Goal: Information Seeking & Learning: Find specific fact

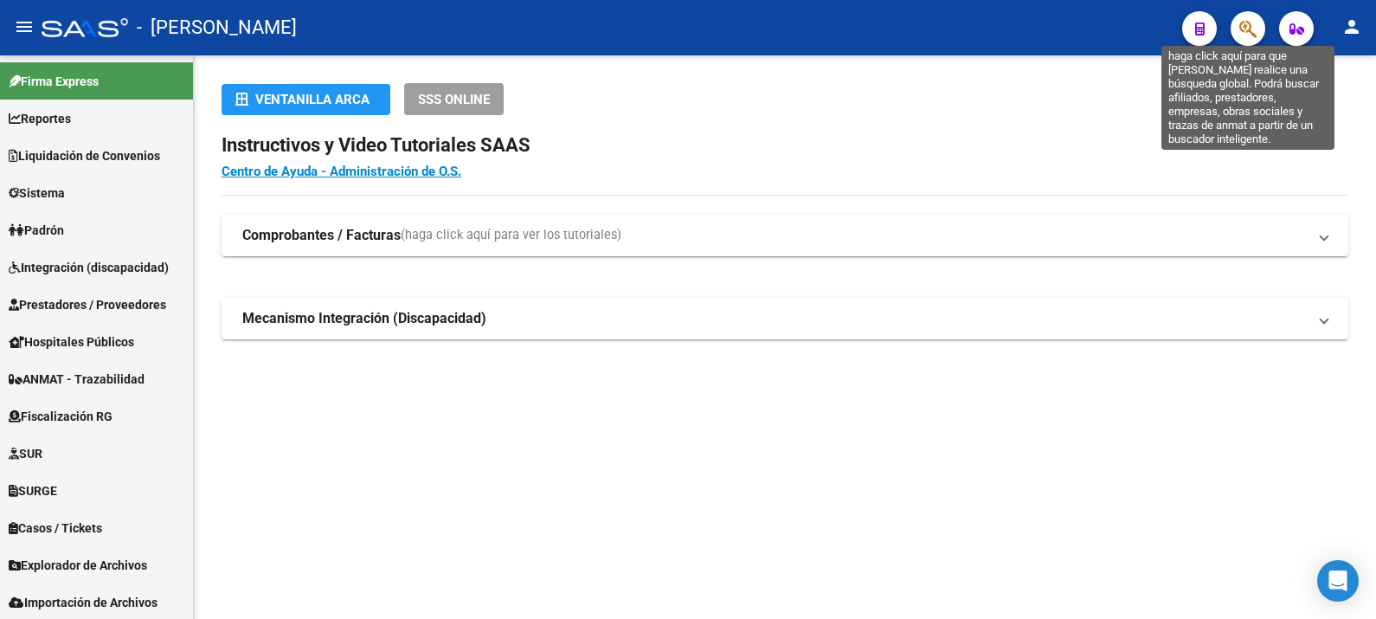
click at [1254, 28] on icon "button" at bounding box center [1247, 29] width 17 height 20
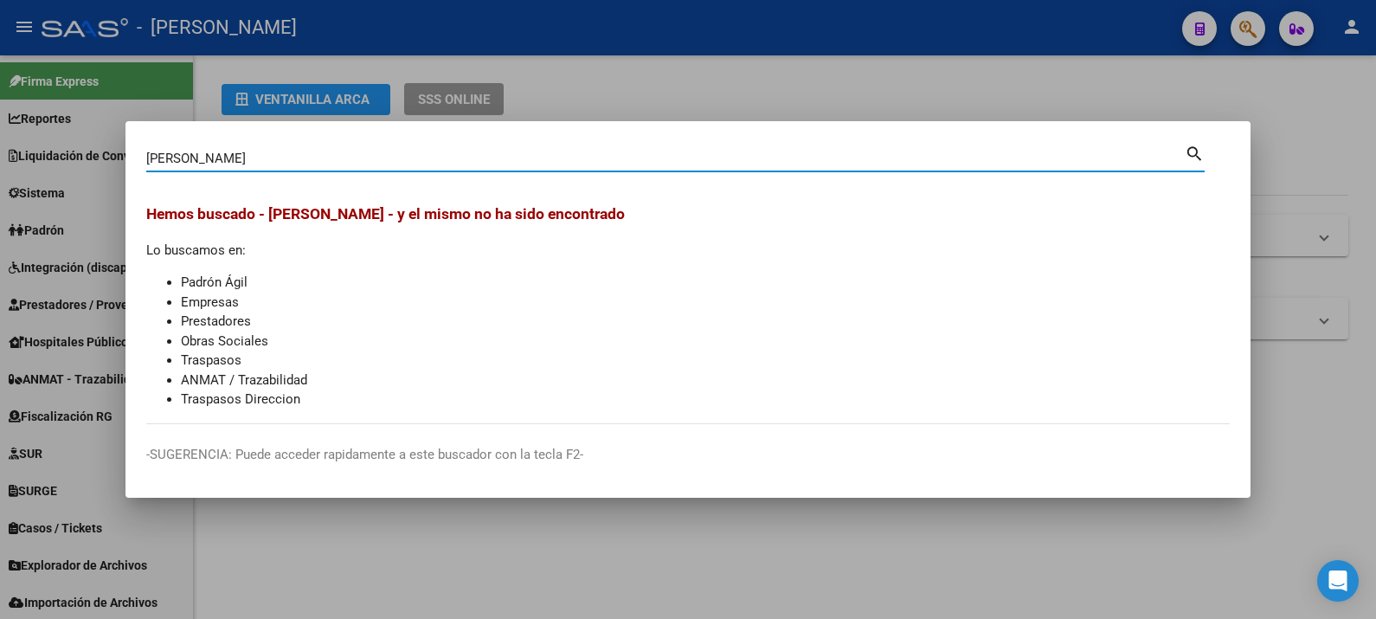
drag, startPoint x: 359, startPoint y: 161, endPoint x: 108, endPoint y: 139, distance: 251.8
click at [108, 139] on div "[PERSON_NAME] (apellido, dni, cuil, nro traspaso, cuit, obra social) search [PE…" at bounding box center [688, 309] width 1376 height 619
paste input "27253212468"
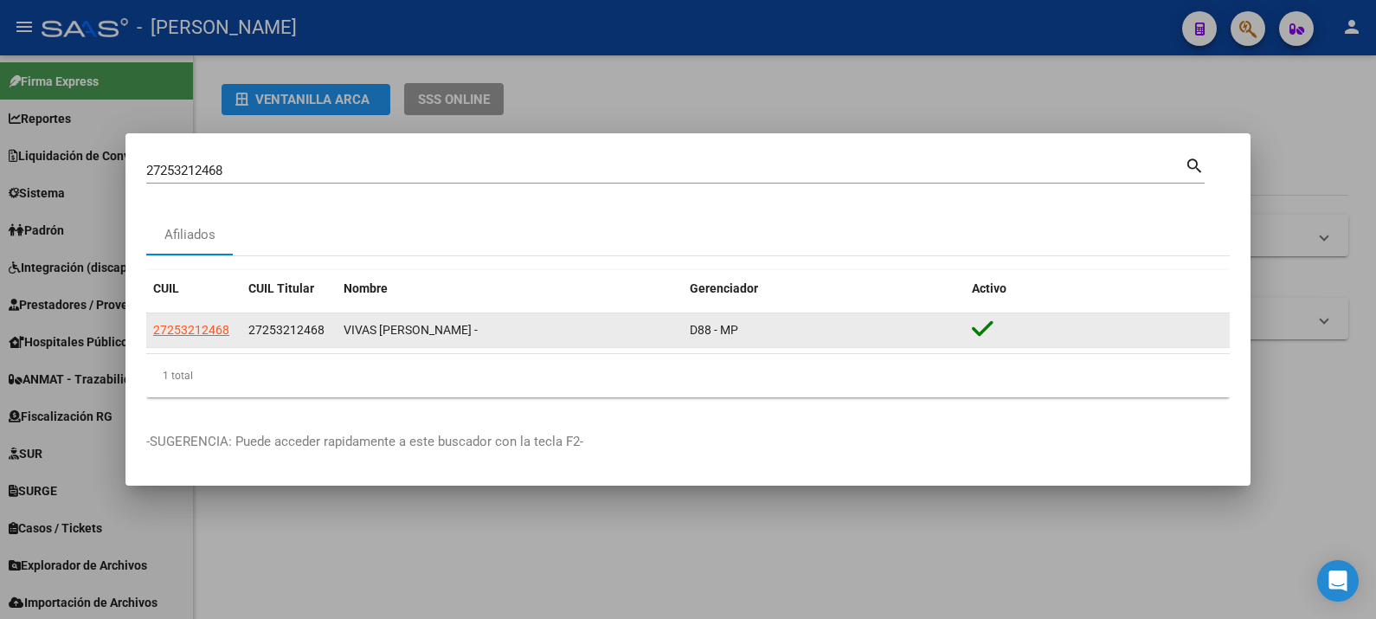
drag, startPoint x: 767, startPoint y: 331, endPoint x: 160, endPoint y: 320, distance: 606.6
click at [160, 320] on div "27253212468 27253212468 VIVAS [PERSON_NAME] - D88 - MP" at bounding box center [687, 330] width 1083 height 35
click at [160, 320] on app-link-go-to "27253212468" at bounding box center [191, 330] width 76 height 20
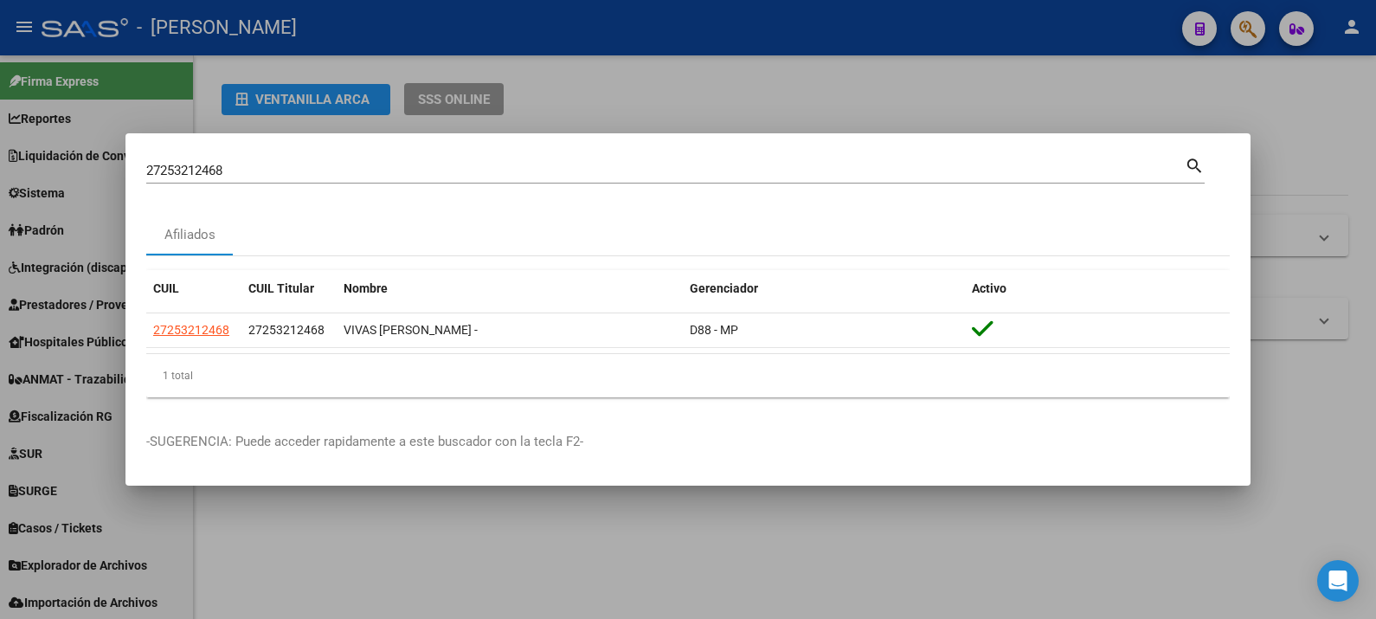
drag, startPoint x: 771, startPoint y: 324, endPoint x: 144, endPoint y: 327, distance: 626.4
click at [144, 327] on mat-dialog-content "27253212468 Buscar (apellido, dni, cuil, nro traspaso, cuit, obra social) searc…" at bounding box center [687, 282] width 1125 height 257
copy datatable-body-row "27253212468 27253212468 VIVAS [PERSON_NAME] - D88 - MP"
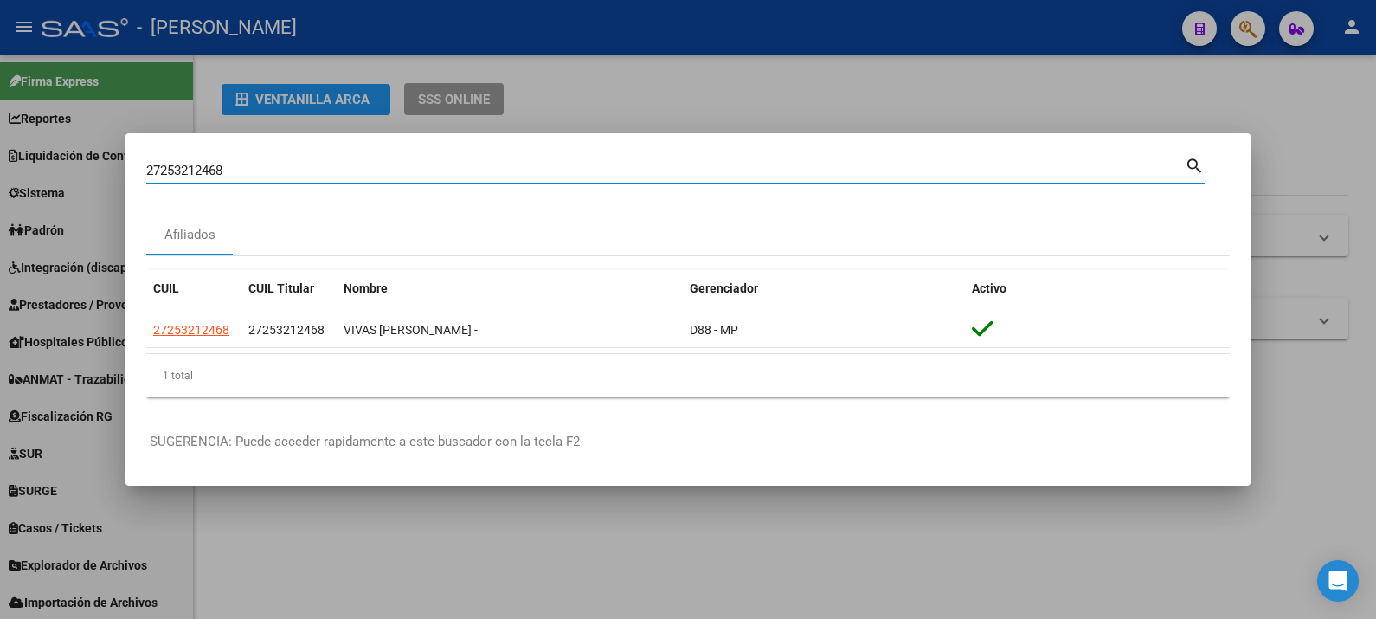
click at [623, 176] on input "27253212468" at bounding box center [665, 171] width 1038 height 16
paste input "56625250"
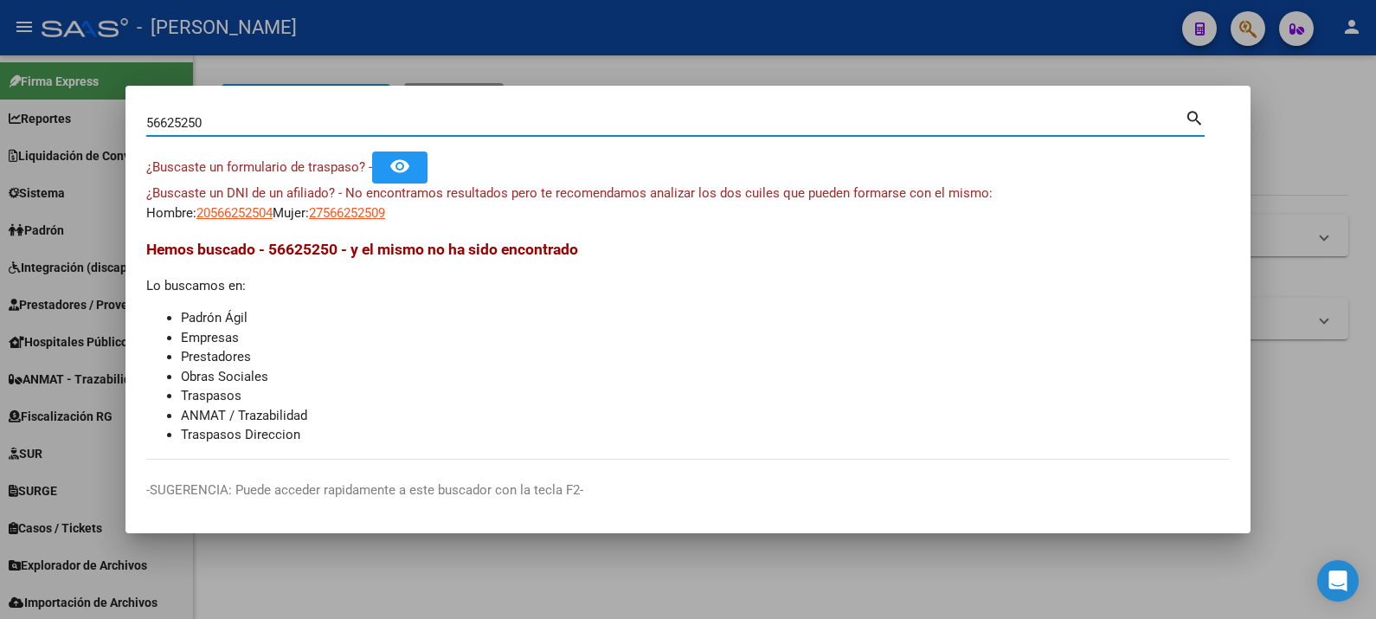
click at [516, 122] on input "56625250" at bounding box center [665, 123] width 1038 height 16
paste input "34.541.393"
click at [192, 124] on input "34.541.393" at bounding box center [665, 123] width 1038 height 16
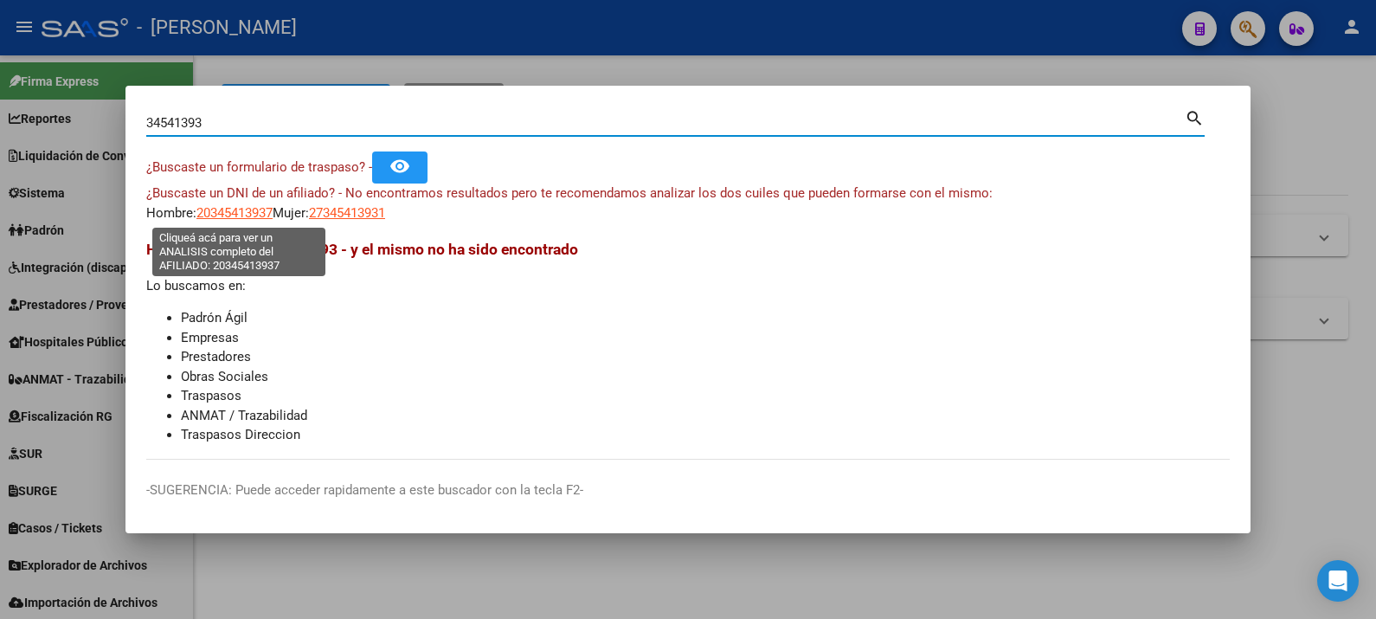
click at [240, 207] on span "20345413937" at bounding box center [234, 213] width 76 height 16
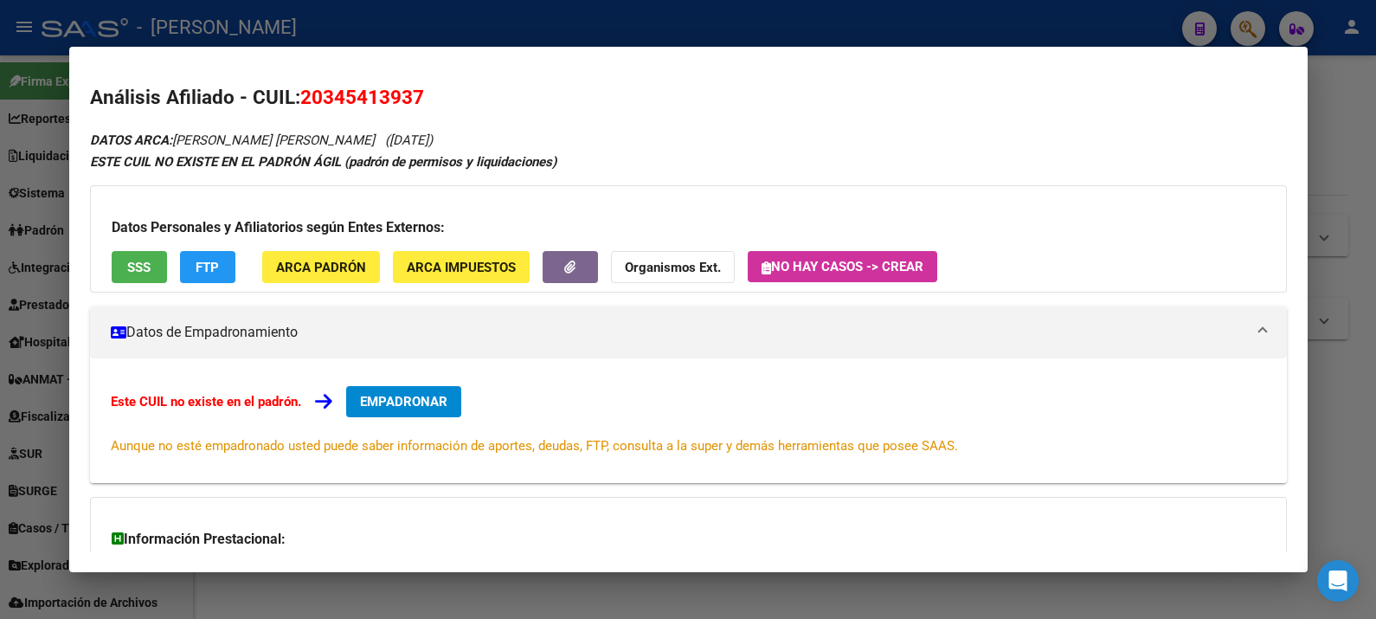
click at [148, 266] on span "SSS" at bounding box center [138, 268] width 23 height 16
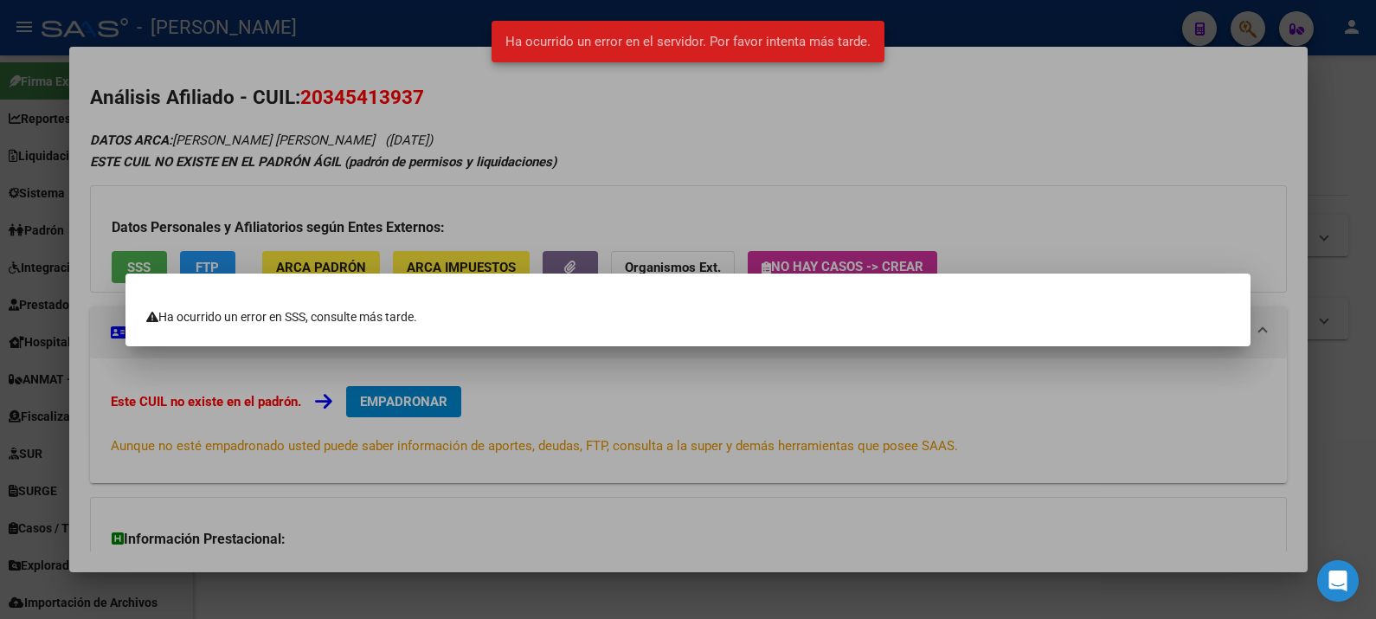
click at [715, 139] on div at bounding box center [688, 309] width 1376 height 619
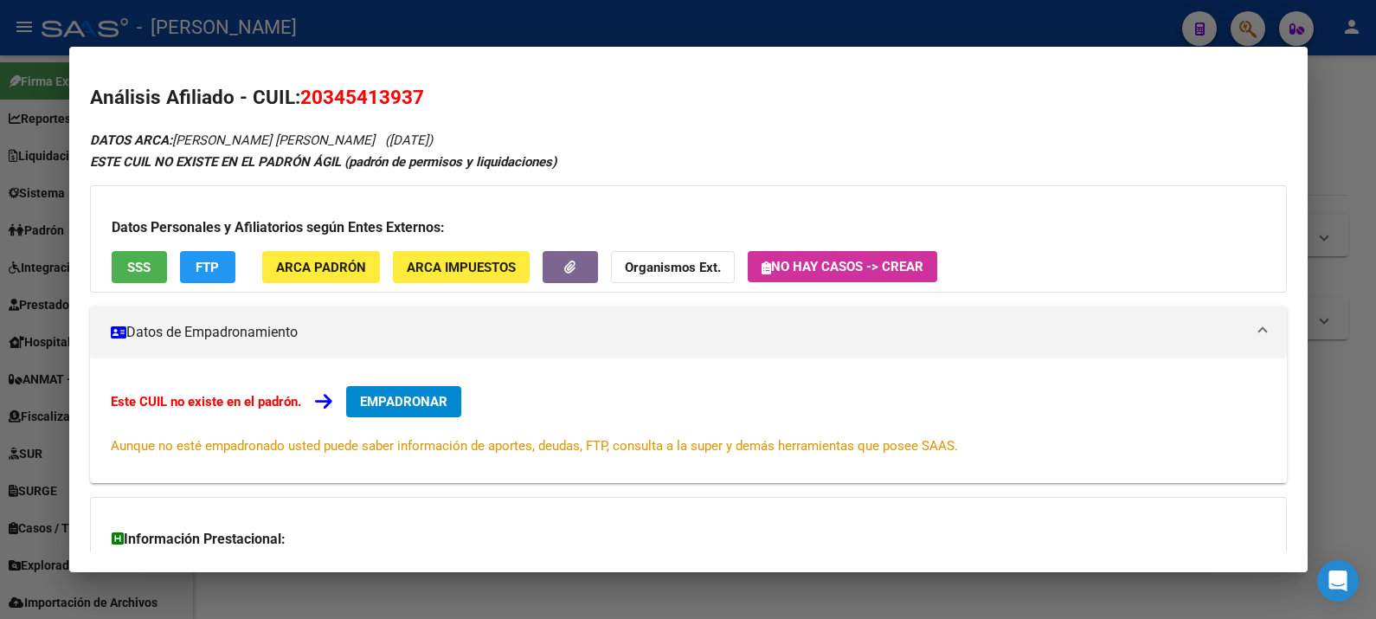
click at [1354, 183] on div at bounding box center [688, 309] width 1376 height 619
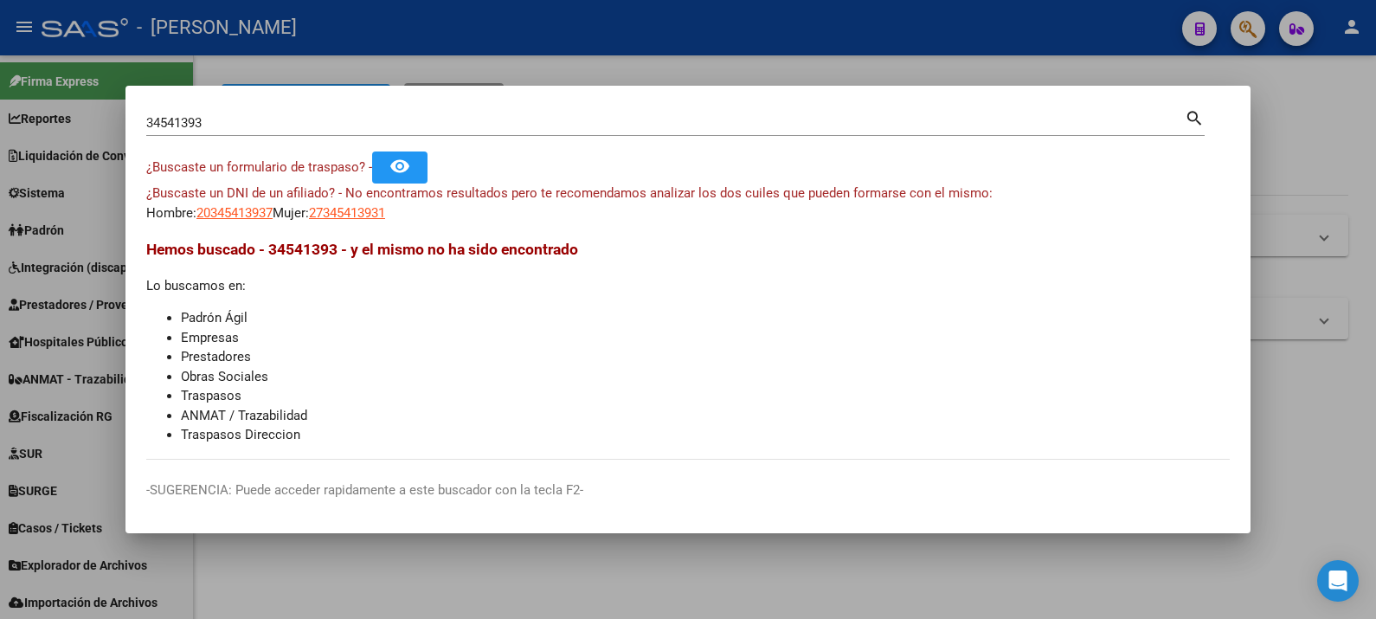
click at [534, 127] on input "34541393" at bounding box center [665, 123] width 1038 height 16
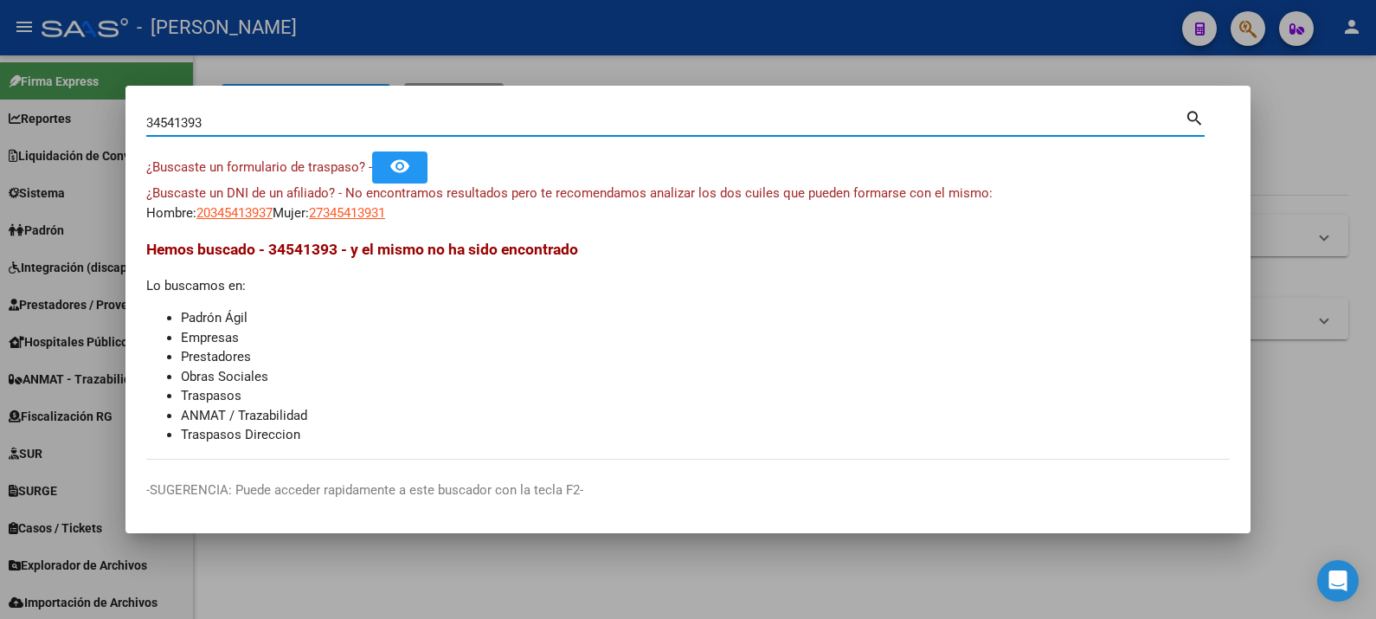
click at [534, 127] on input "34541393" at bounding box center [665, 123] width 1038 height 16
paste input "93058561"
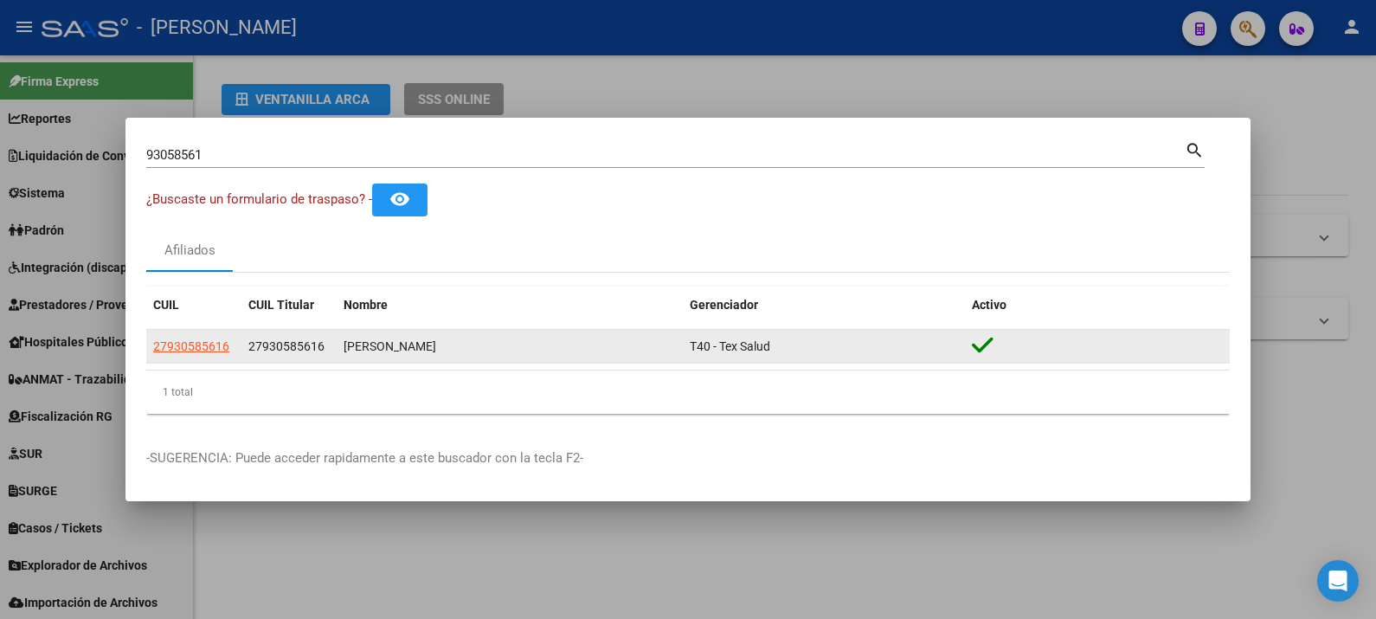
drag, startPoint x: 773, startPoint y: 348, endPoint x: 684, endPoint y: 351, distance: 89.2
click at [684, 351] on datatable-body-cell "T40 - Tex Salud" at bounding box center [824, 347] width 282 height 34
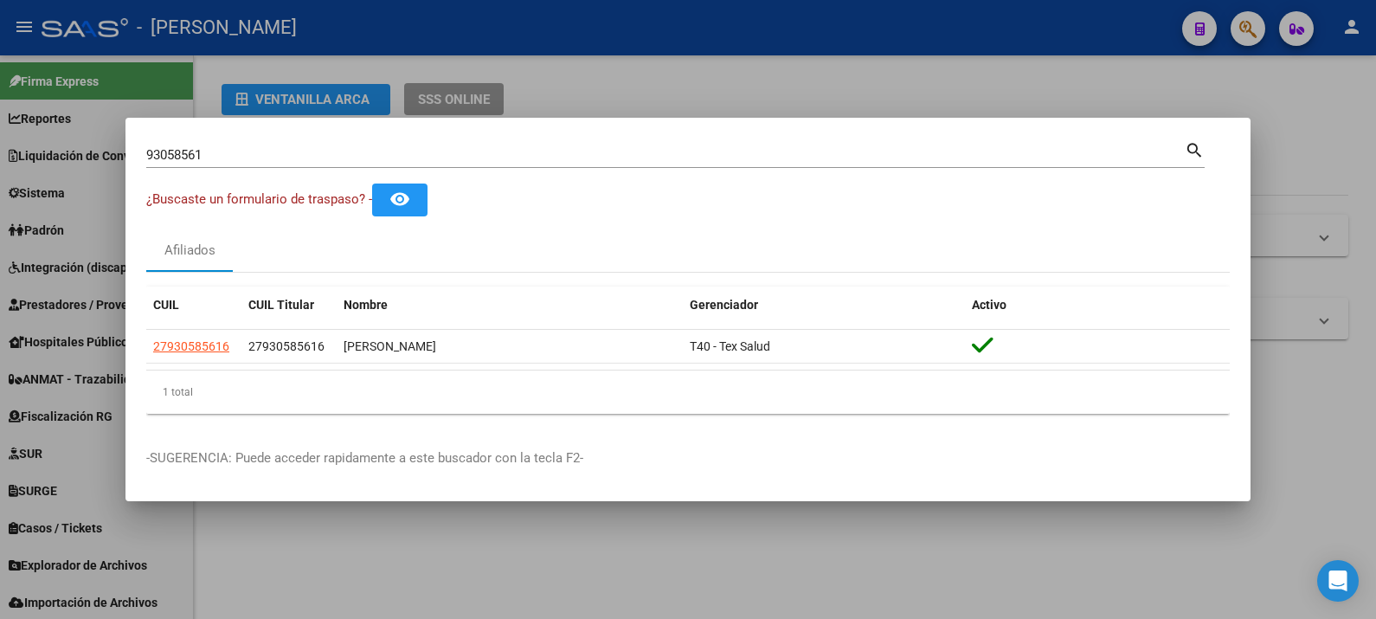
copy span "T40 - Tex Salud"
click at [515, 157] on input "93058561" at bounding box center [665, 155] width 1038 height 16
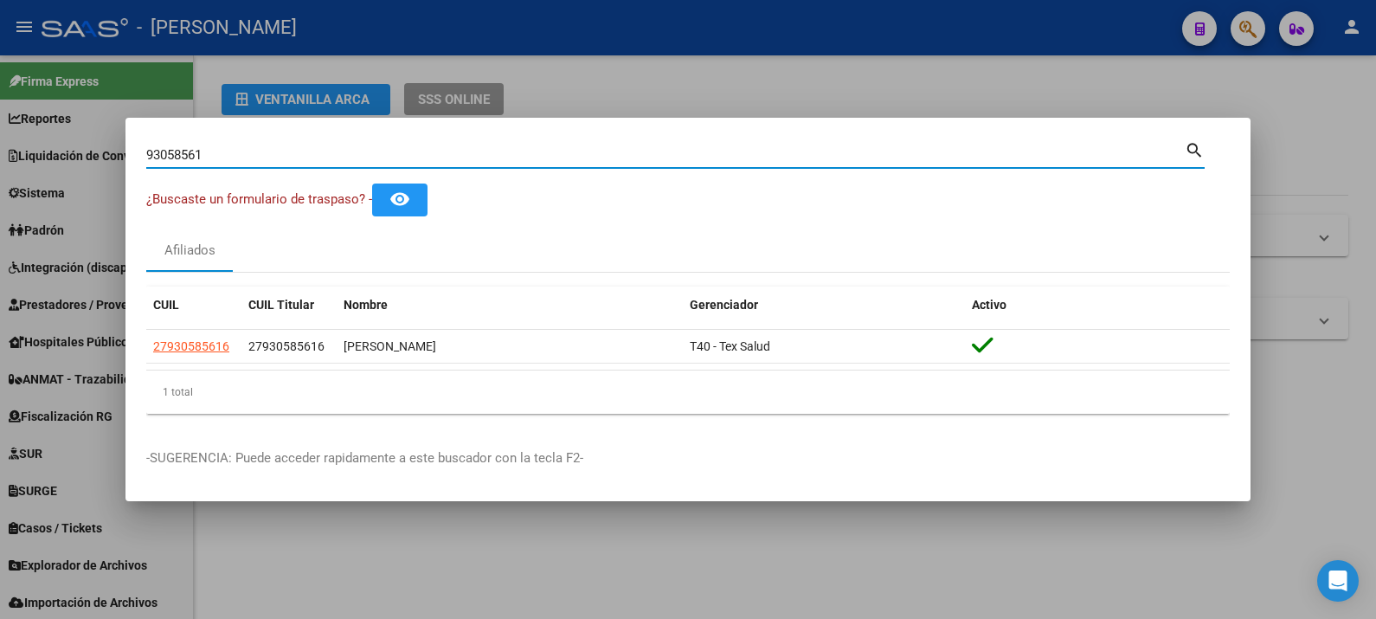
click at [515, 157] on input "93058561" at bounding box center [665, 155] width 1038 height 16
paste input "58582273"
type input "58582273"
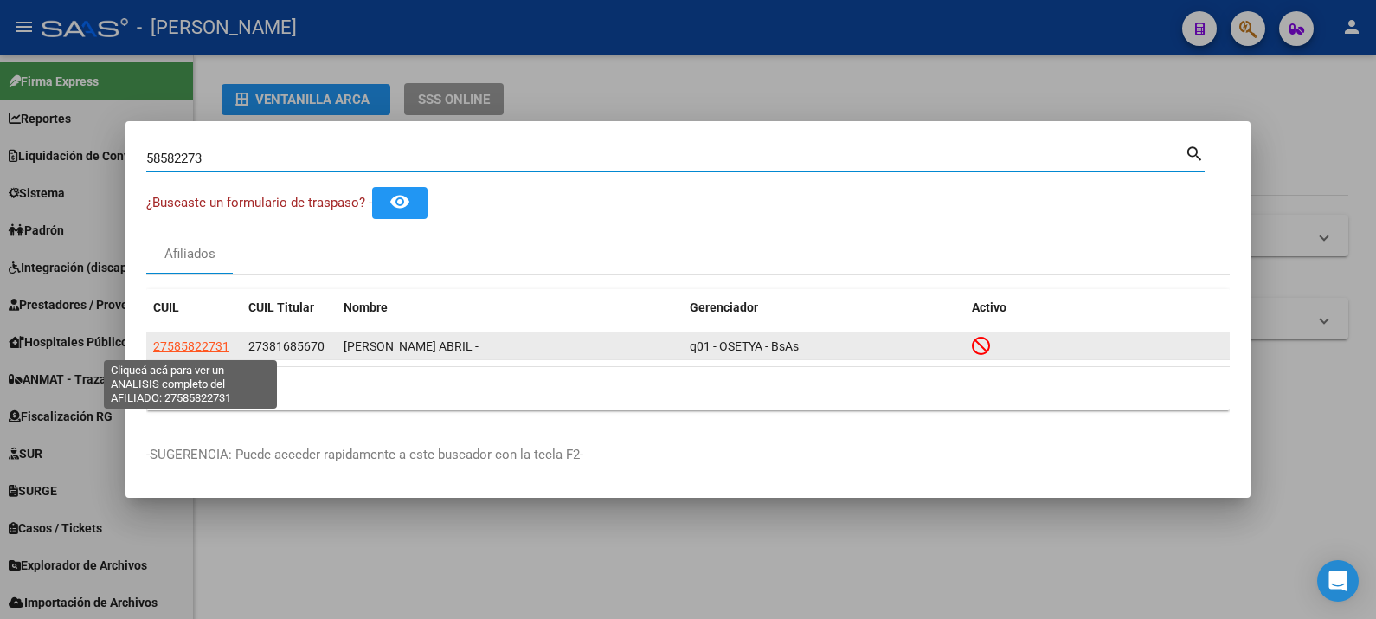
click at [223, 347] on span "27585822731" at bounding box center [191, 346] width 76 height 14
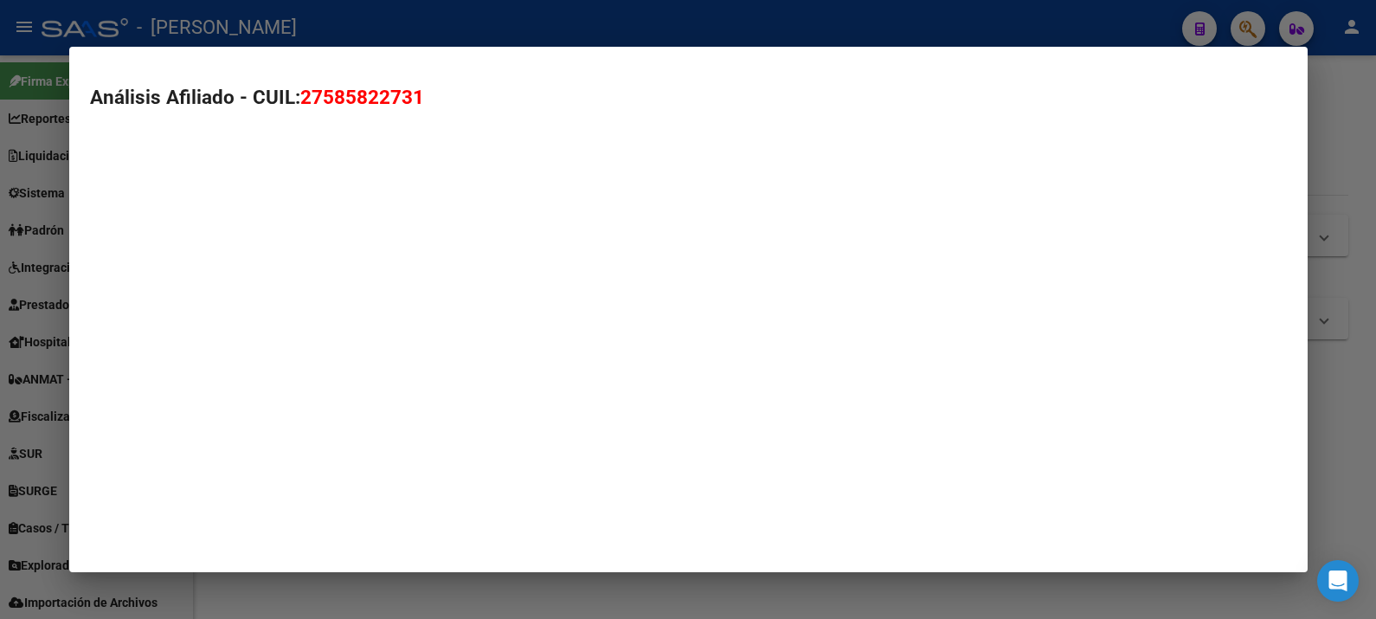
type textarea "27585822731"
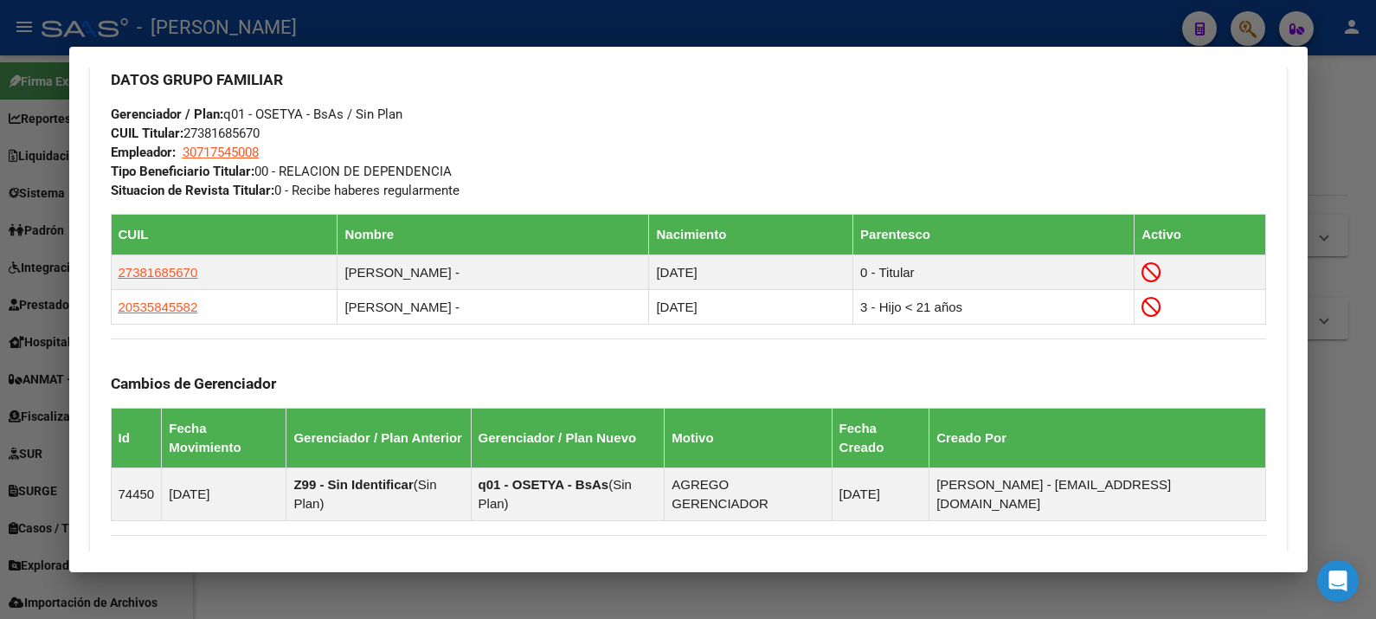
scroll to position [864, 0]
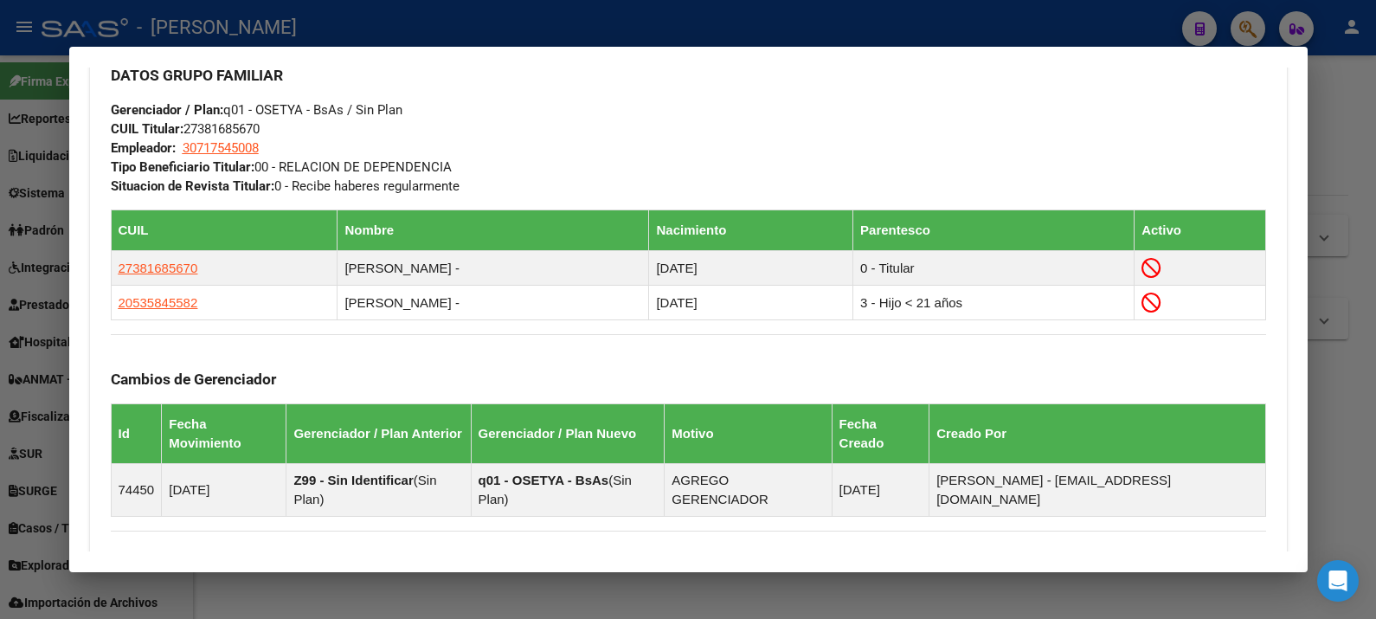
click at [1333, 114] on div at bounding box center [688, 309] width 1376 height 619
